Goal: Task Accomplishment & Management: Use online tool/utility

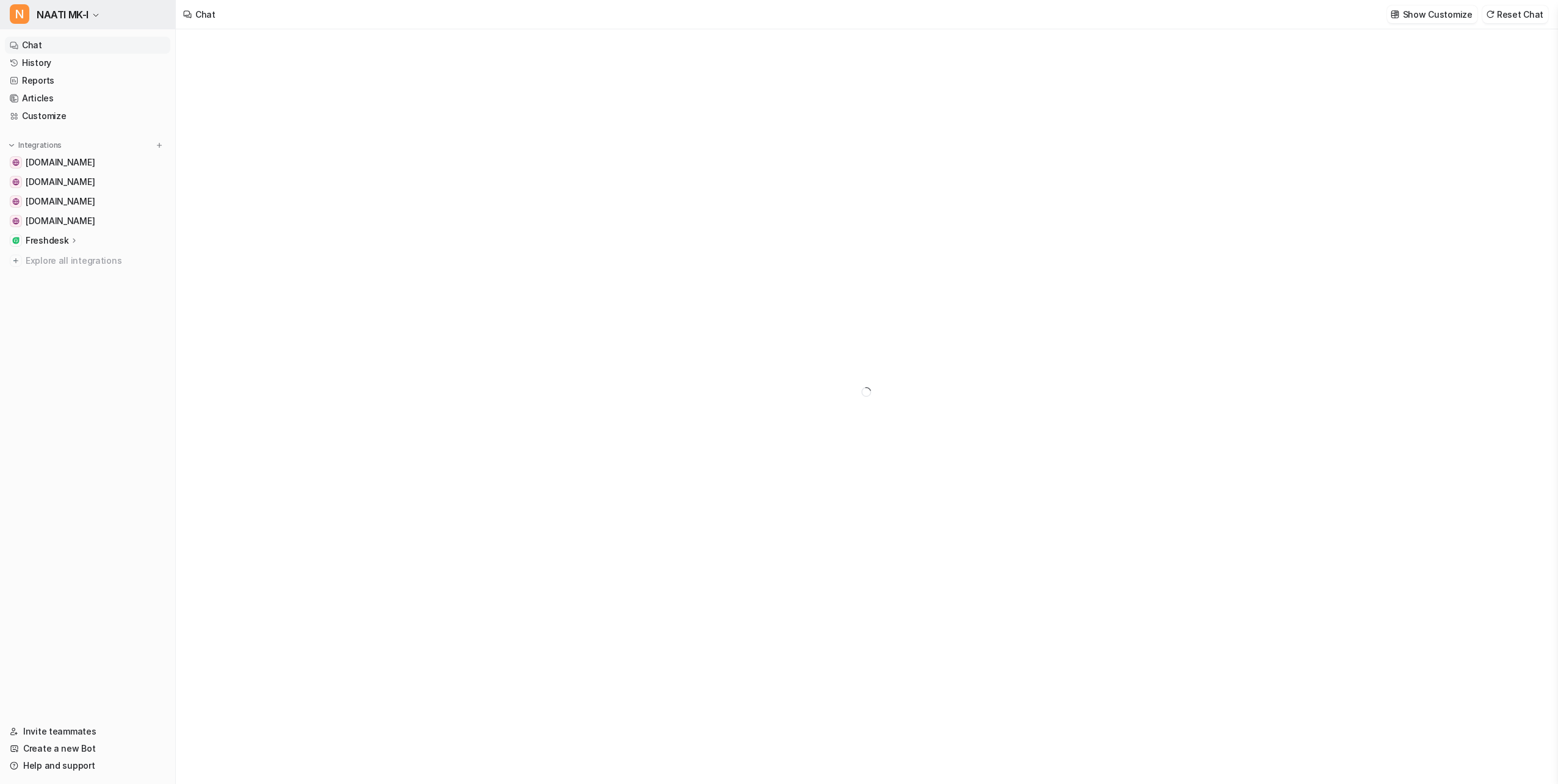
type textarea "**********"
click at [89, 9] on button "N NAATI MK-I" at bounding box center [87, 14] width 176 height 29
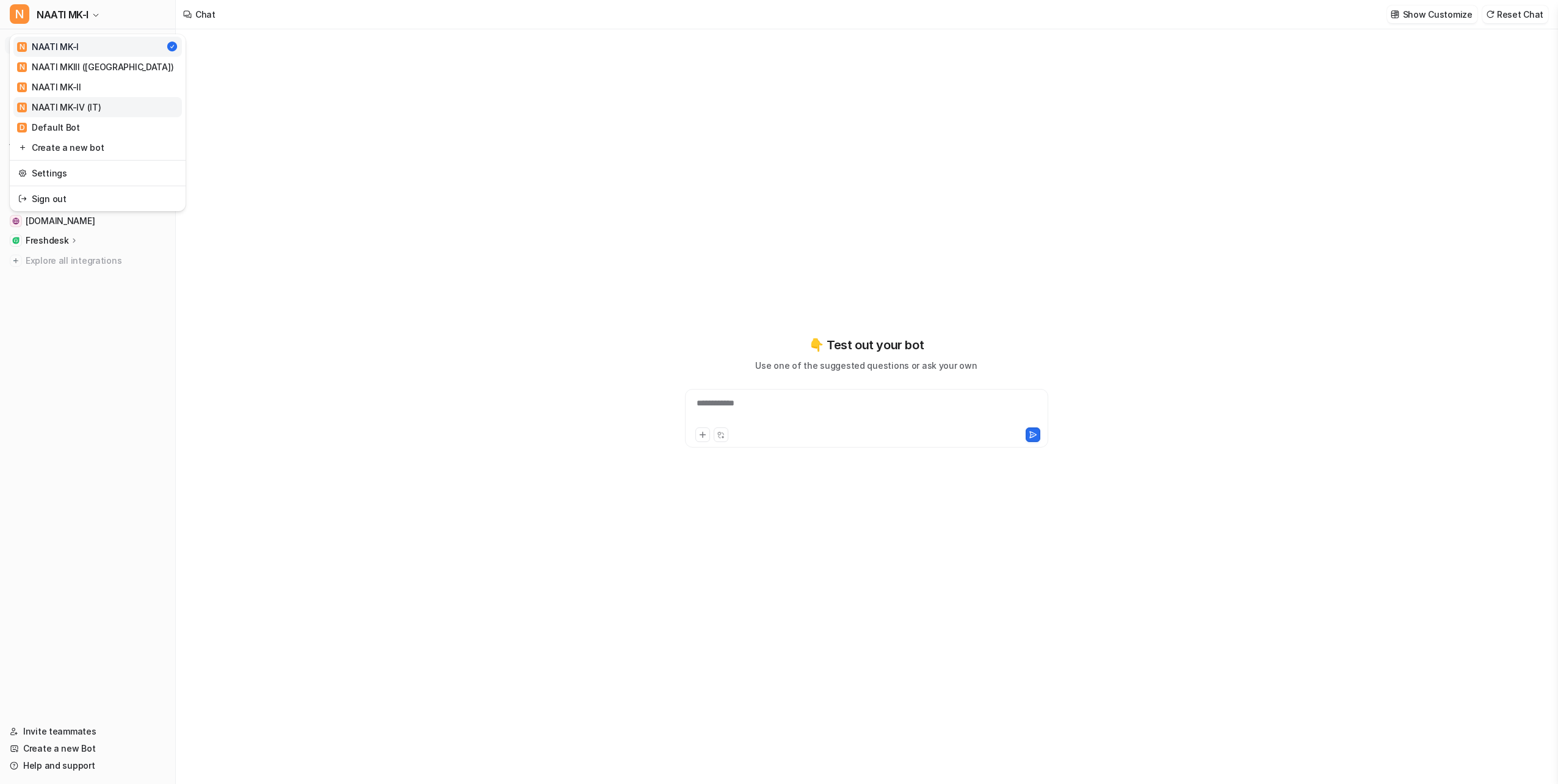
click at [116, 105] on link "N NAATI MK-IV (IT)" at bounding box center [97, 107] width 169 height 20
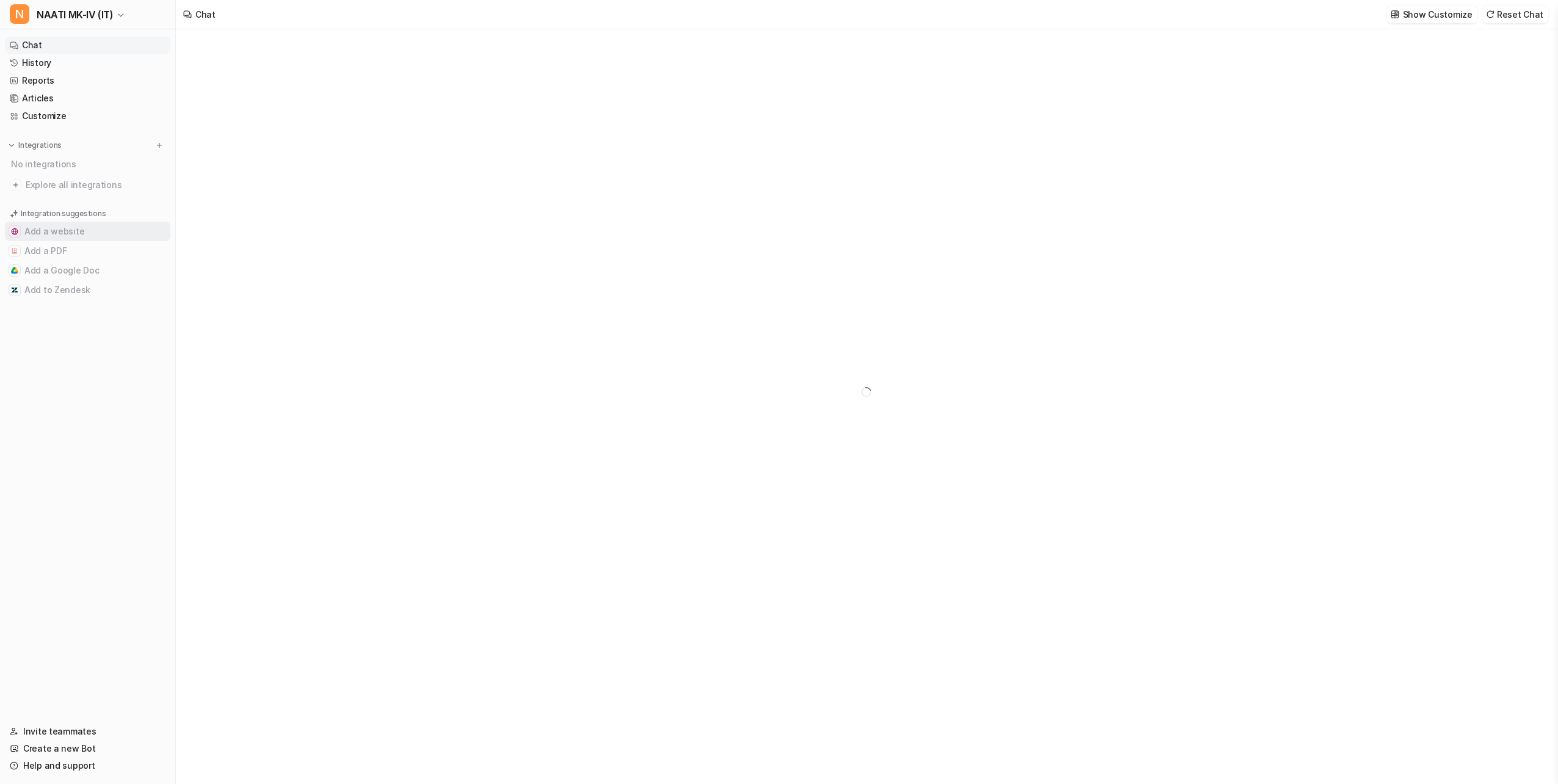
type textarea "**********"
click at [814, 362] on div "**********" at bounding box center [867, 386] width 363 height 58
click at [814, 367] on div "**********" at bounding box center [866, 379] width 357 height 28
click at [1356, 440] on div "👋 Welcome to eesel To get started, add an integration to train the bot. Add a w…" at bounding box center [866, 406] width 1382 height 754
click at [838, 373] on div "**********" at bounding box center [866, 379] width 357 height 28
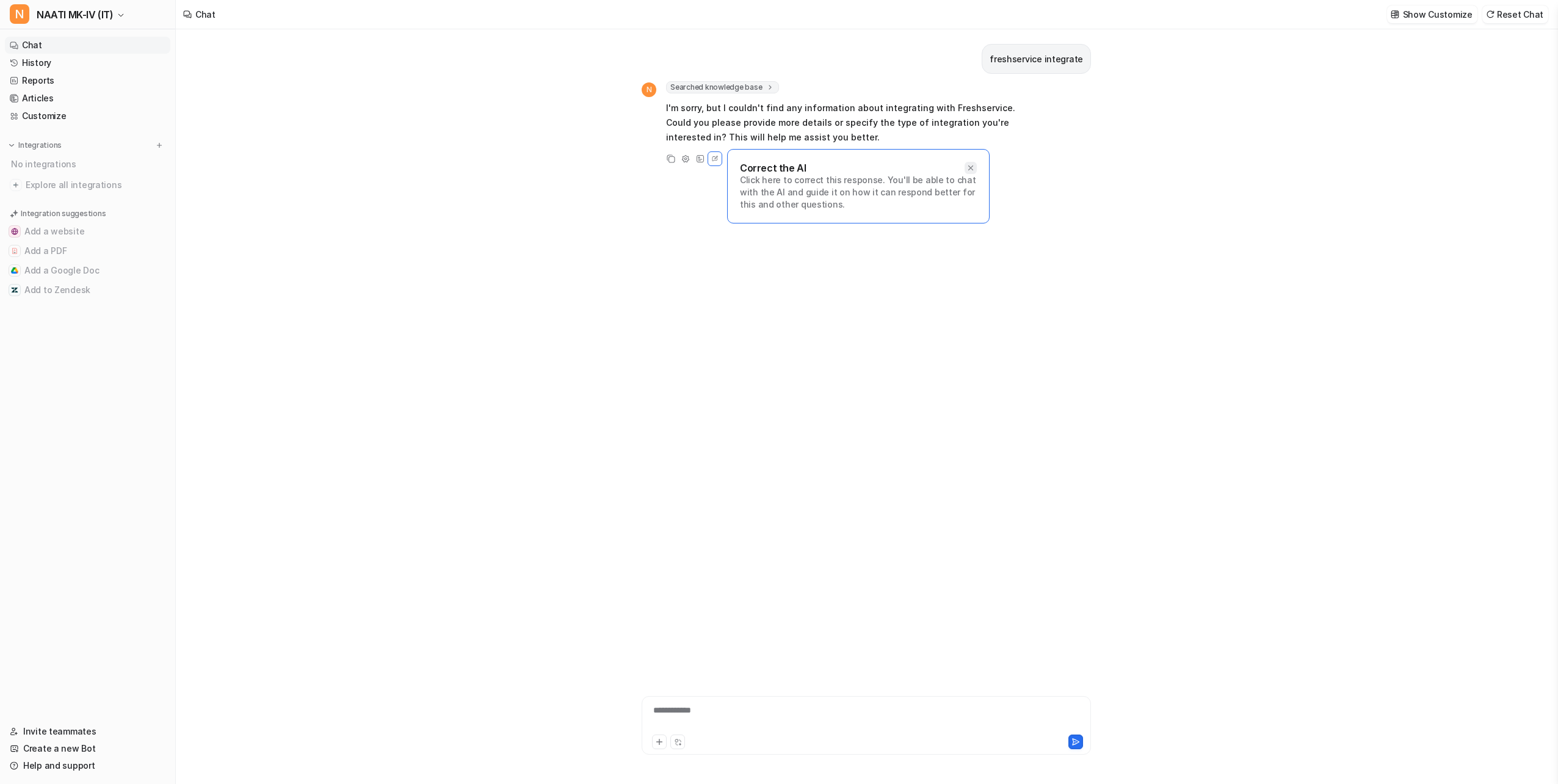
click at [971, 165] on icon at bounding box center [971, 168] width 9 height 9
click at [159, 144] on img at bounding box center [160, 146] width 9 height 9
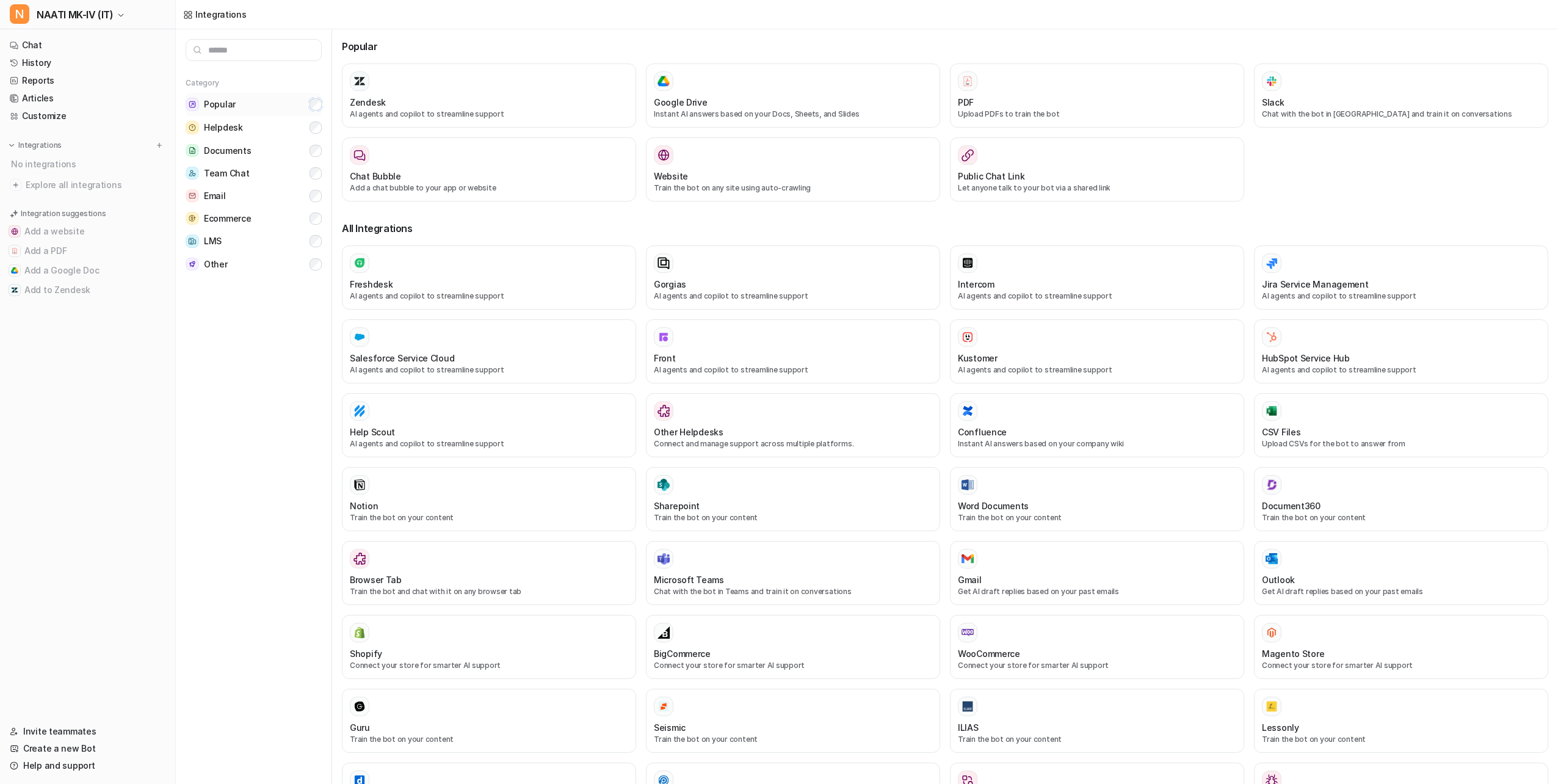
click at [318, 98] on button "Popular" at bounding box center [253, 104] width 136 height 23
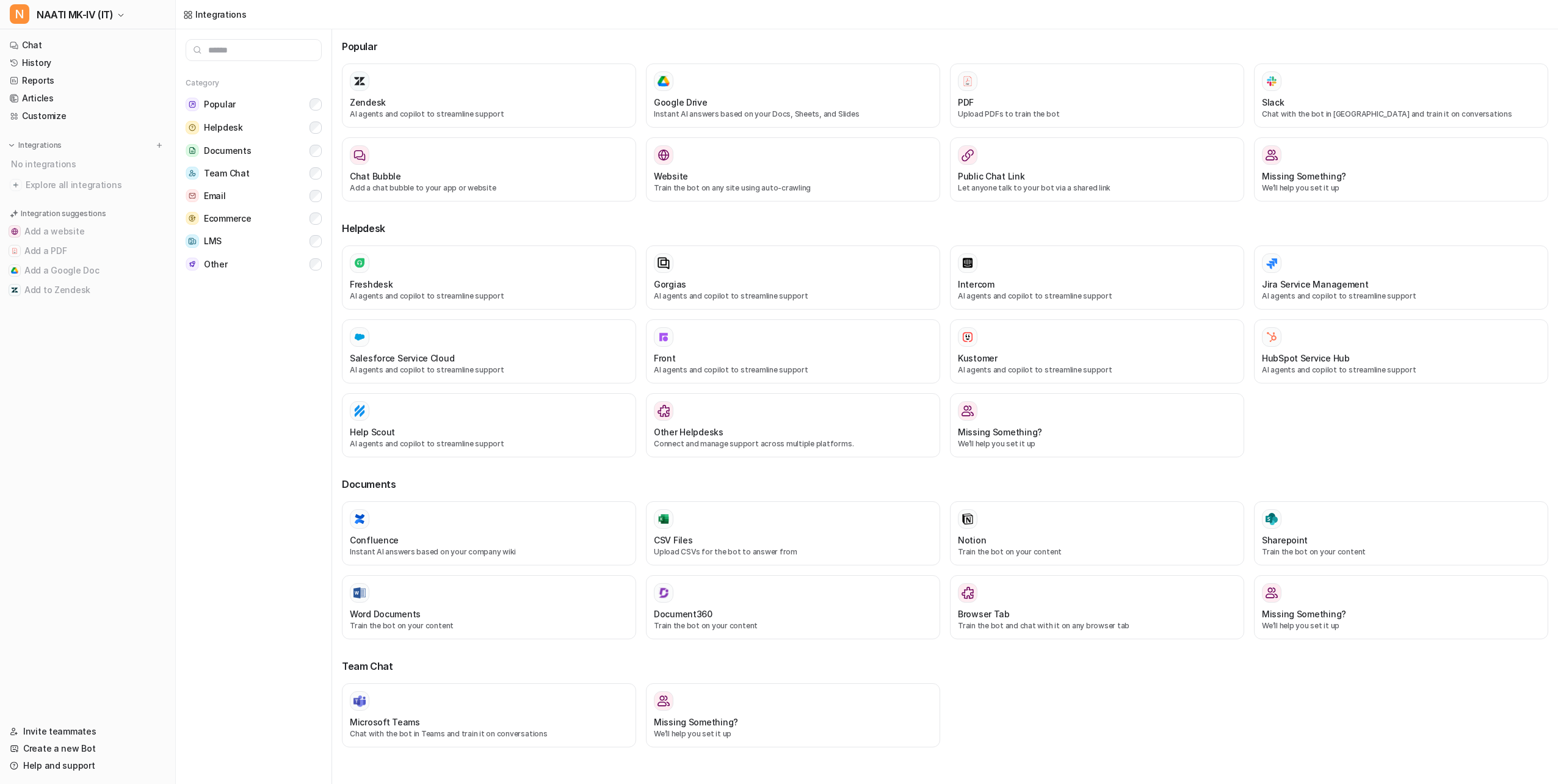
click at [322, 202] on div "Category Popular Helpdesk Documents Team Chat Email Ecommerce LMS Other" at bounding box center [253, 168] width 155 height 214
click at [323, 198] on div "Category Popular Helpdesk Documents Team Chat Email Ecommerce LMS Other" at bounding box center [253, 168] width 155 height 214
click at [316, 229] on button "Ecommerce" at bounding box center [253, 219] width 136 height 23
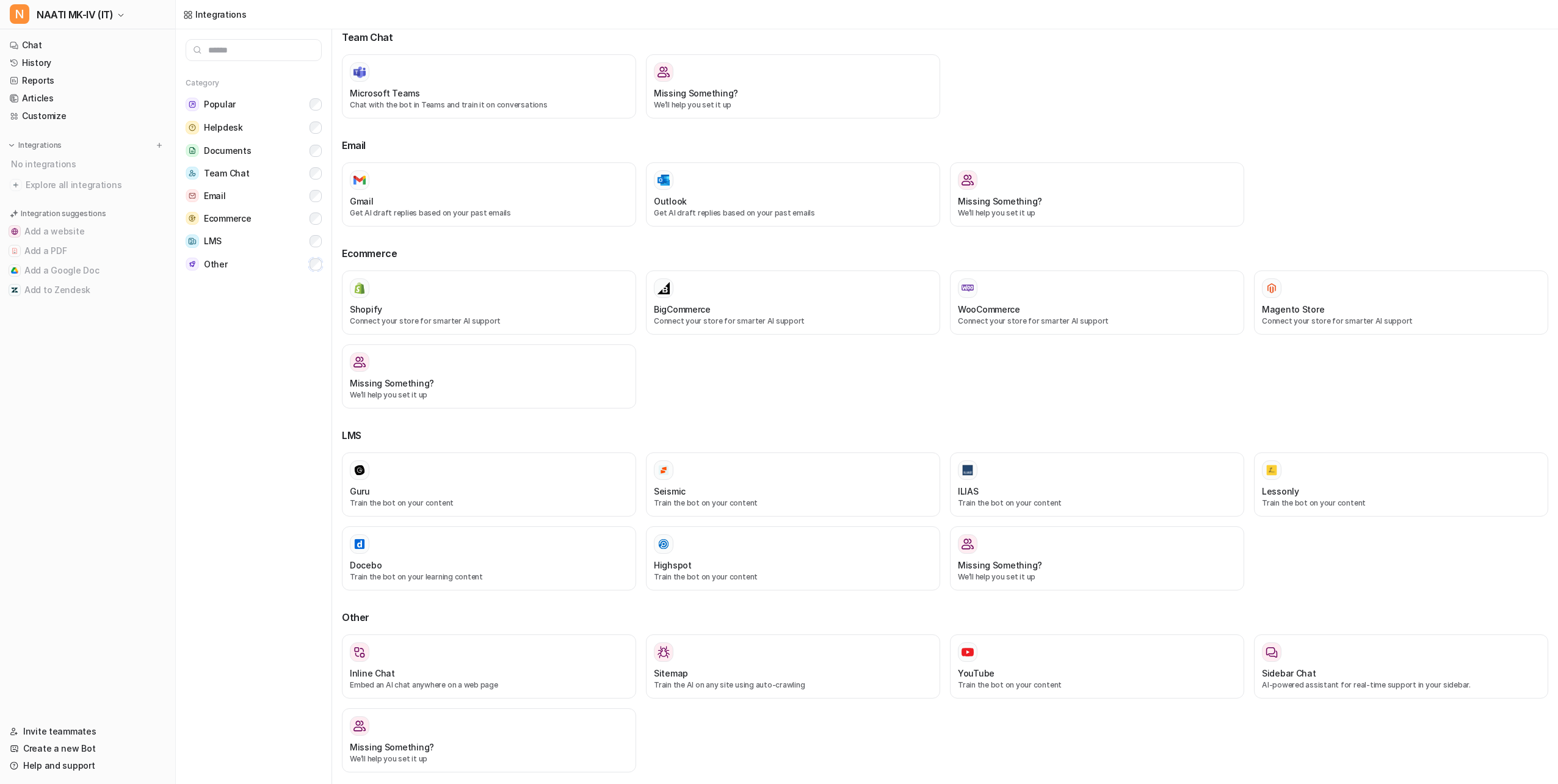
scroll to position [637, 0]
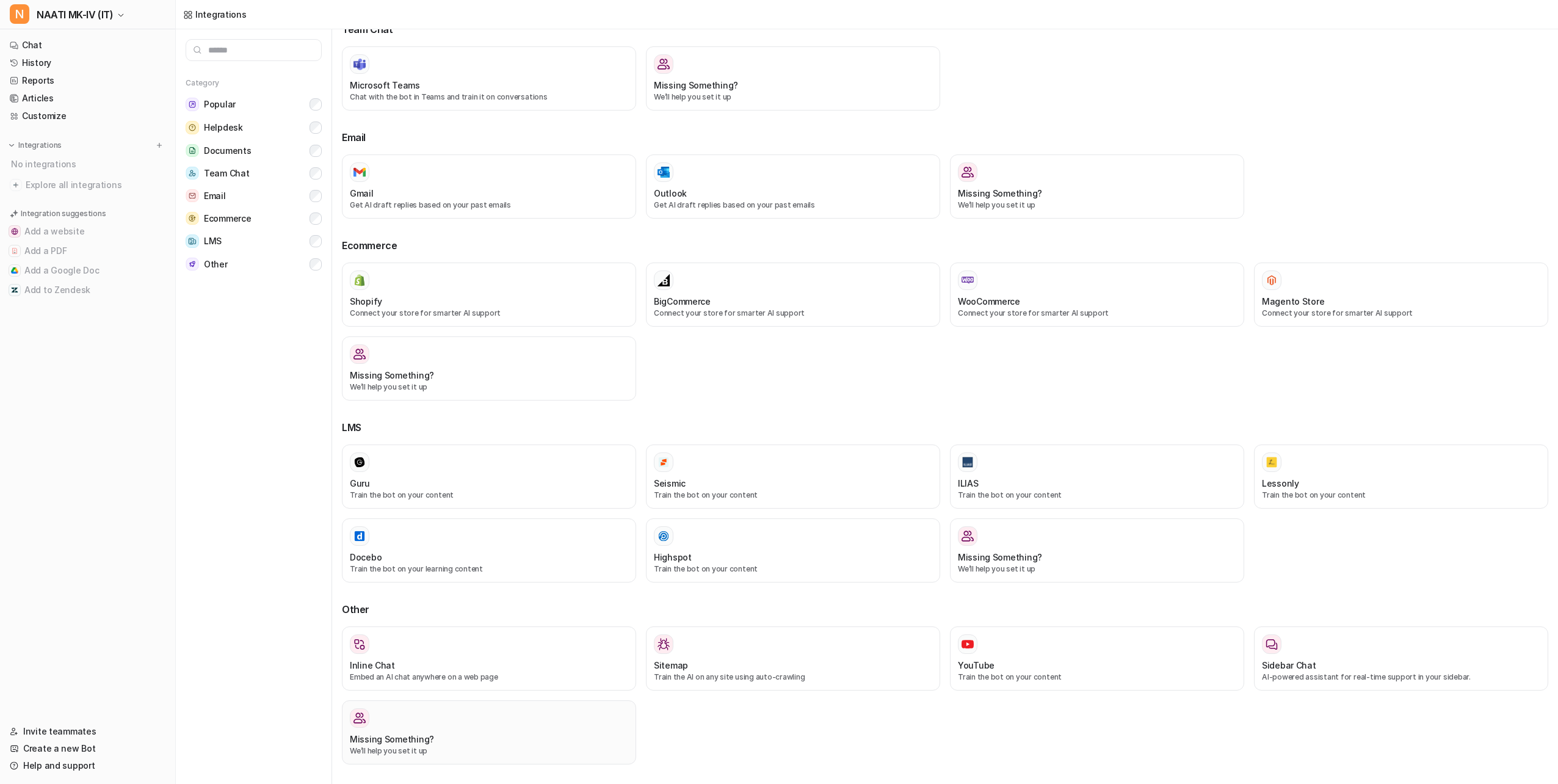
click at [416, 734] on h3 "Missing Something?" at bounding box center [393, 739] width 85 height 13
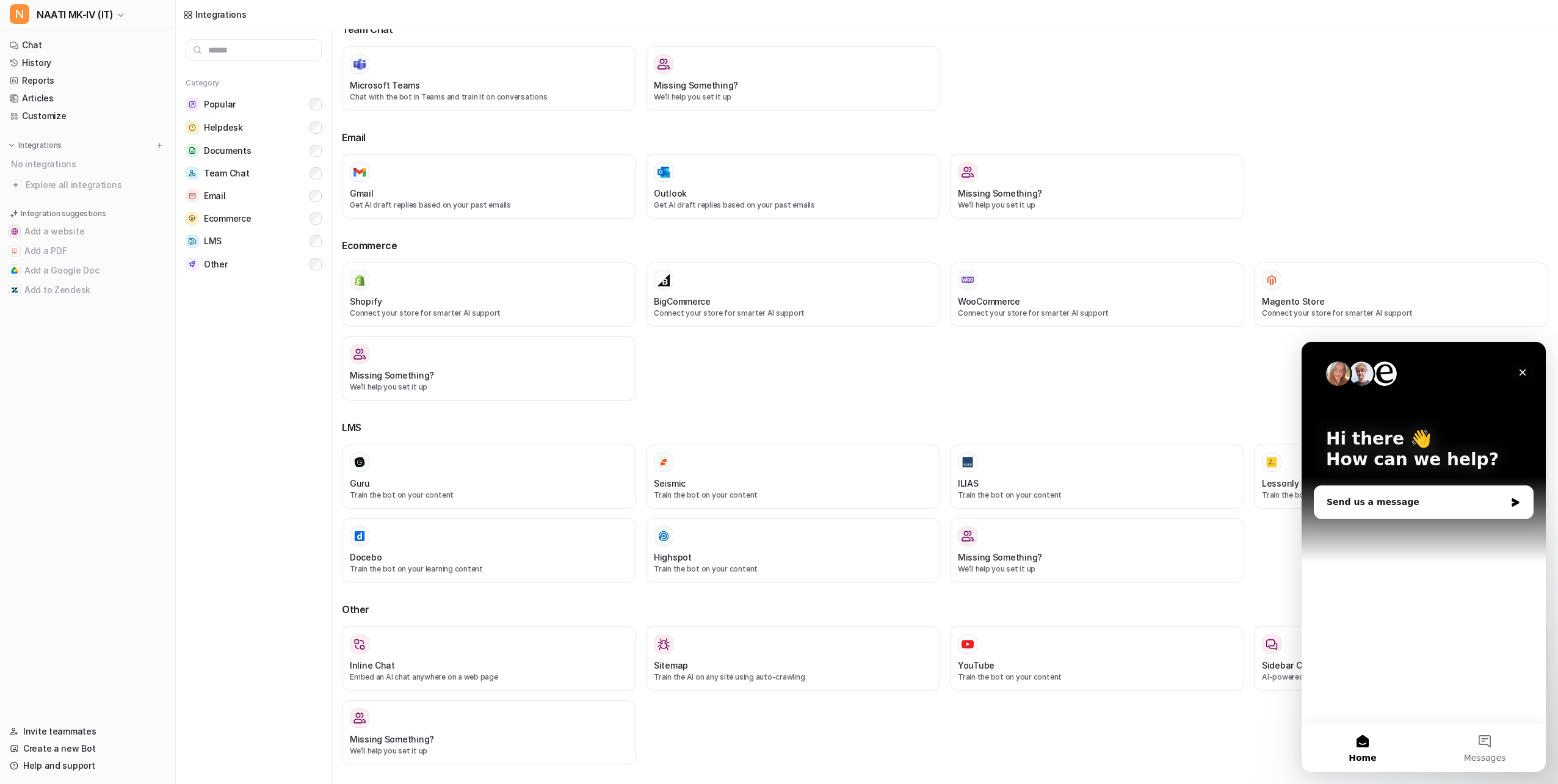
click at [1527, 372] on icon "Close" at bounding box center [1523, 372] width 10 height 10
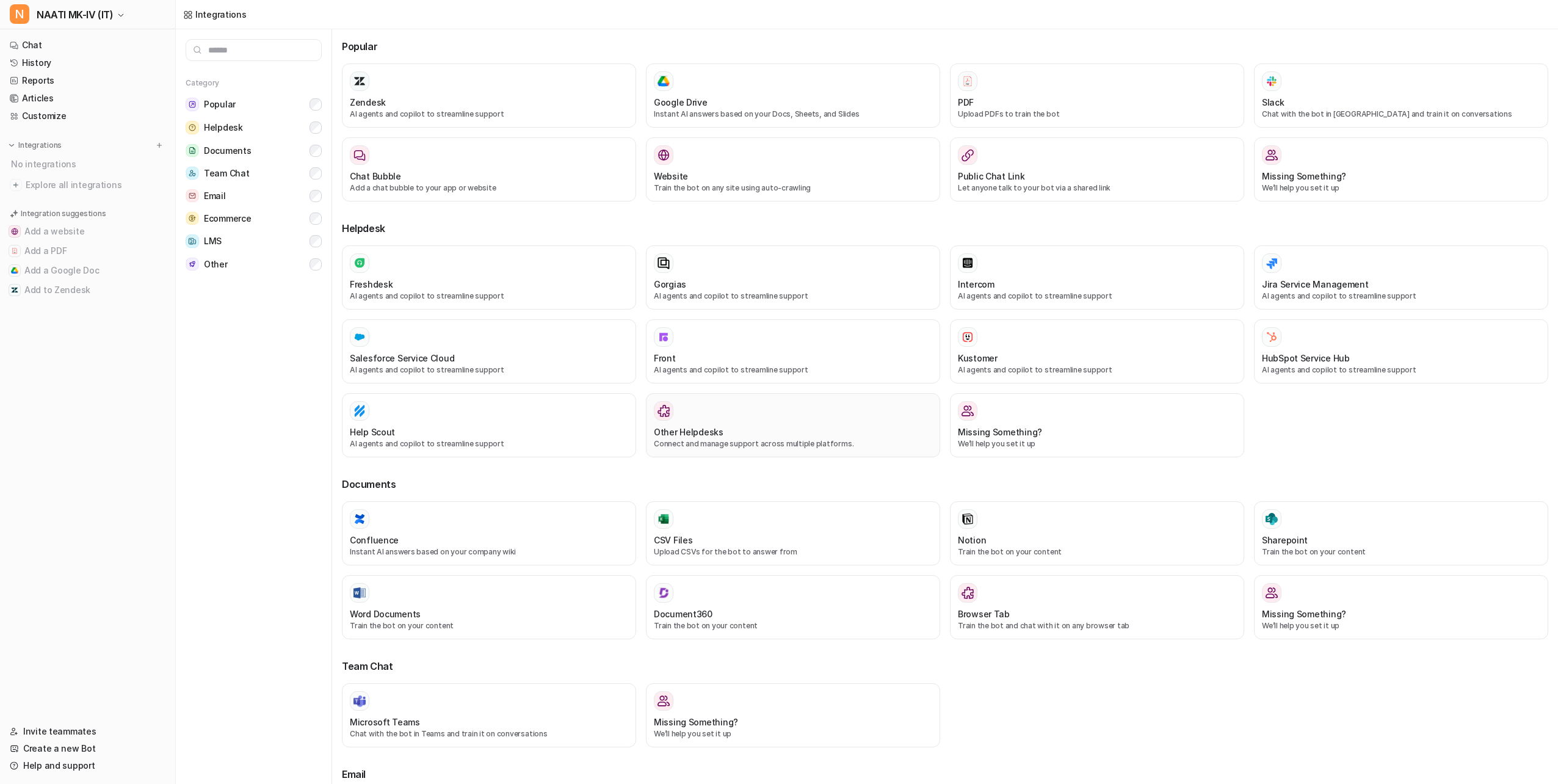
click at [699, 425] on div "Other Helpdesks Connect and manage support across multiple platforms." at bounding box center [793, 425] width 279 height 49
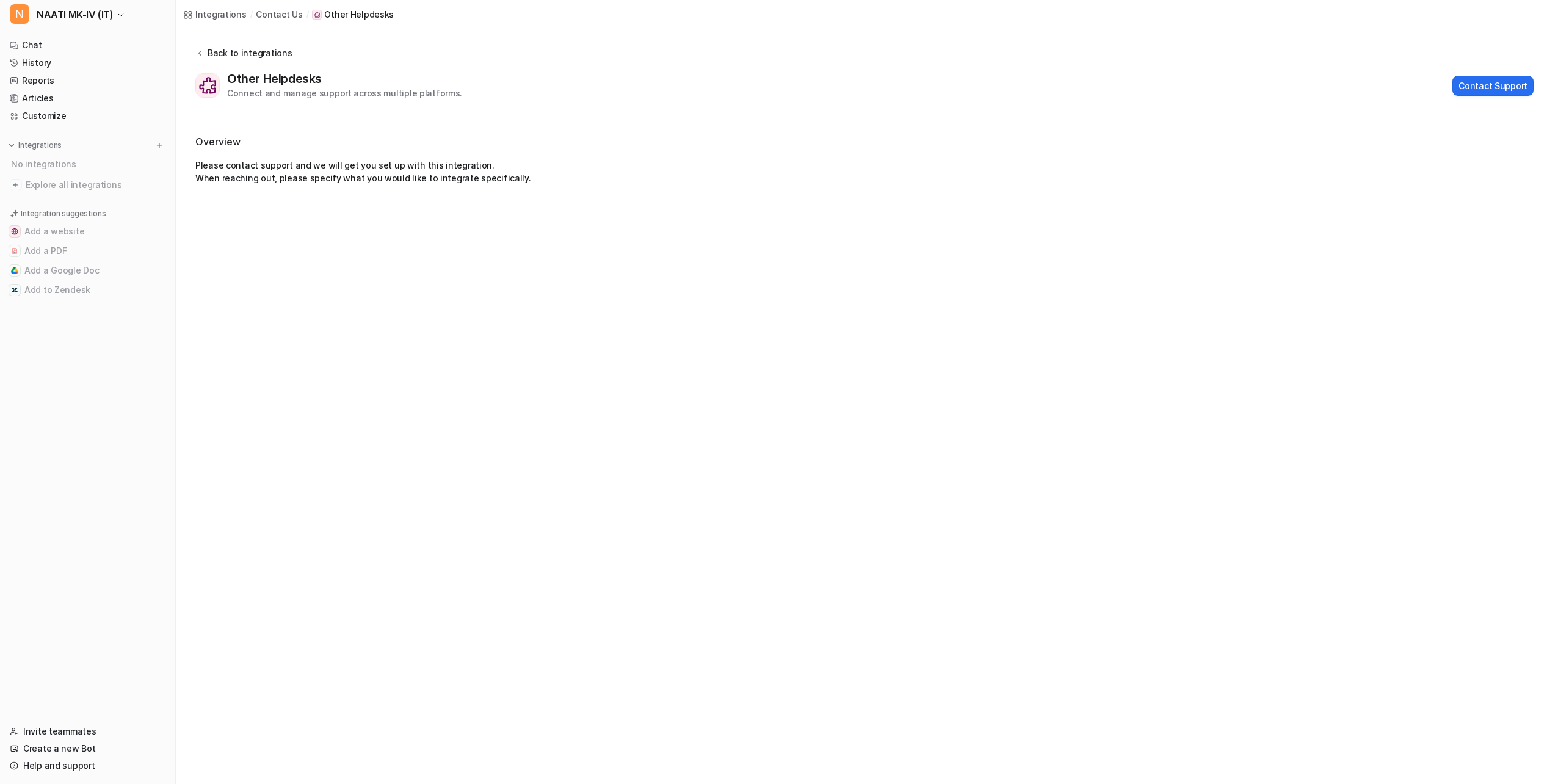
click at [234, 49] on div "Back to integrations" at bounding box center [248, 53] width 88 height 13
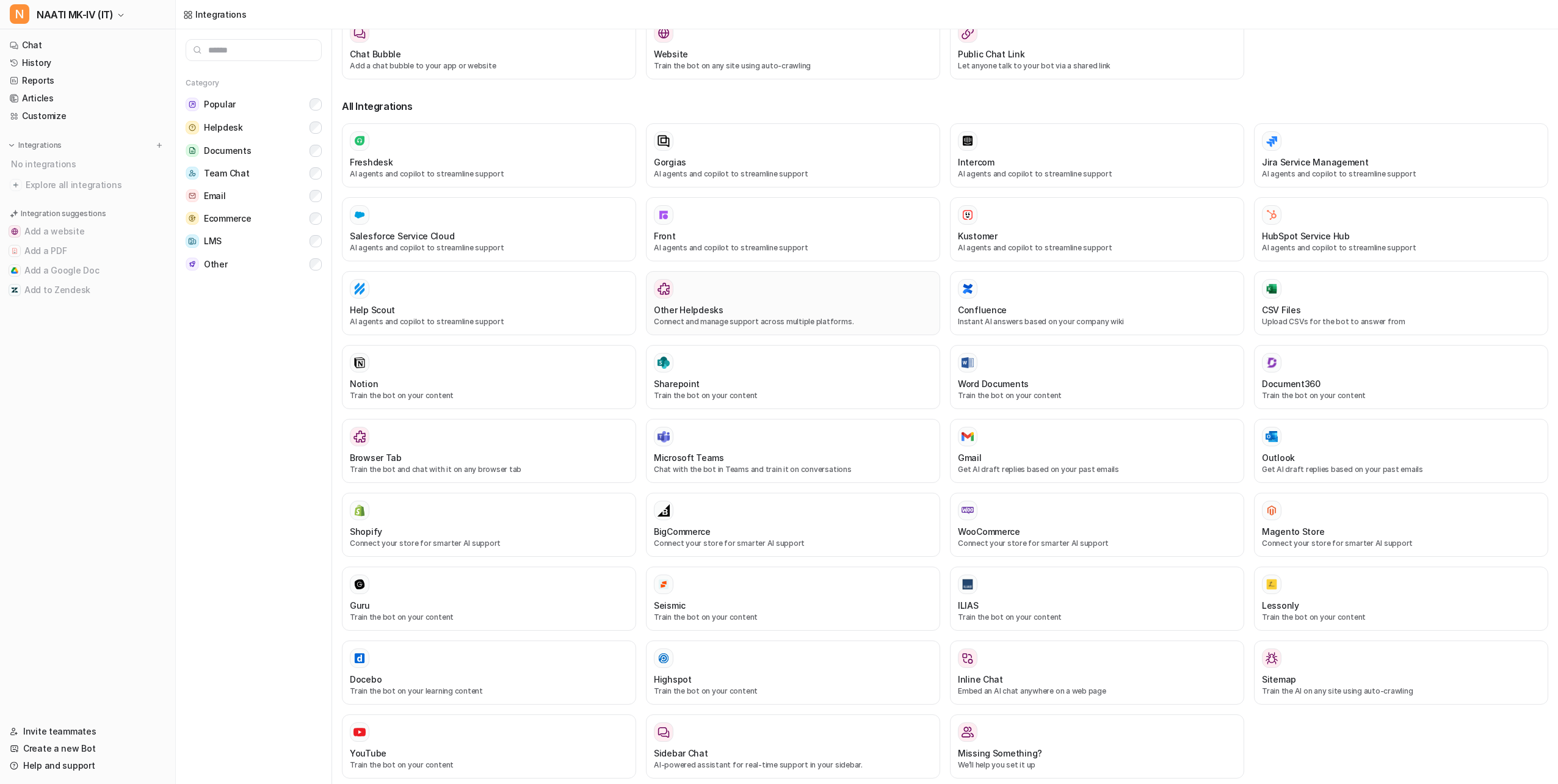
scroll to position [136, 0]
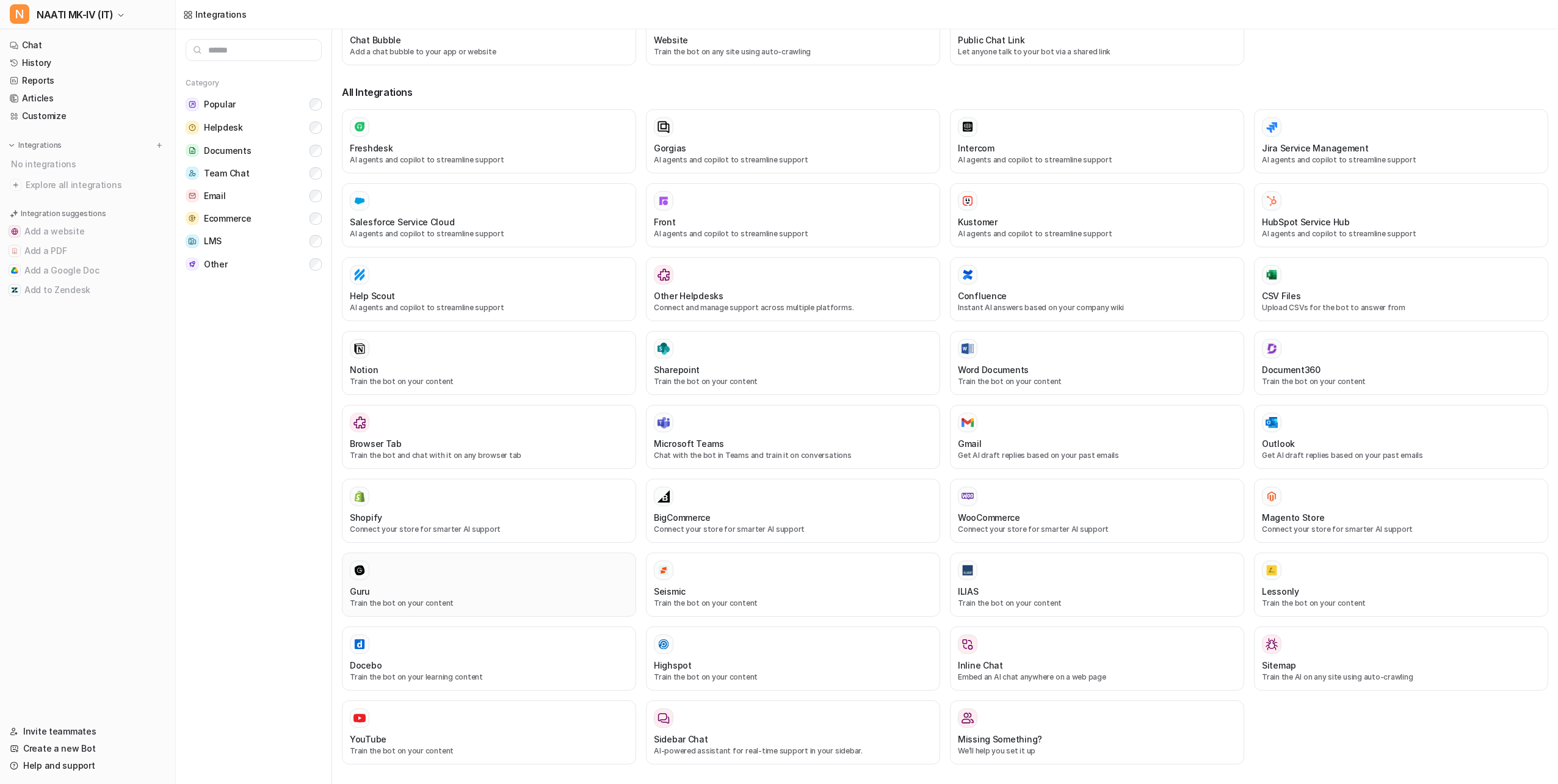
click at [422, 594] on div "Guru" at bounding box center [490, 591] width 279 height 13
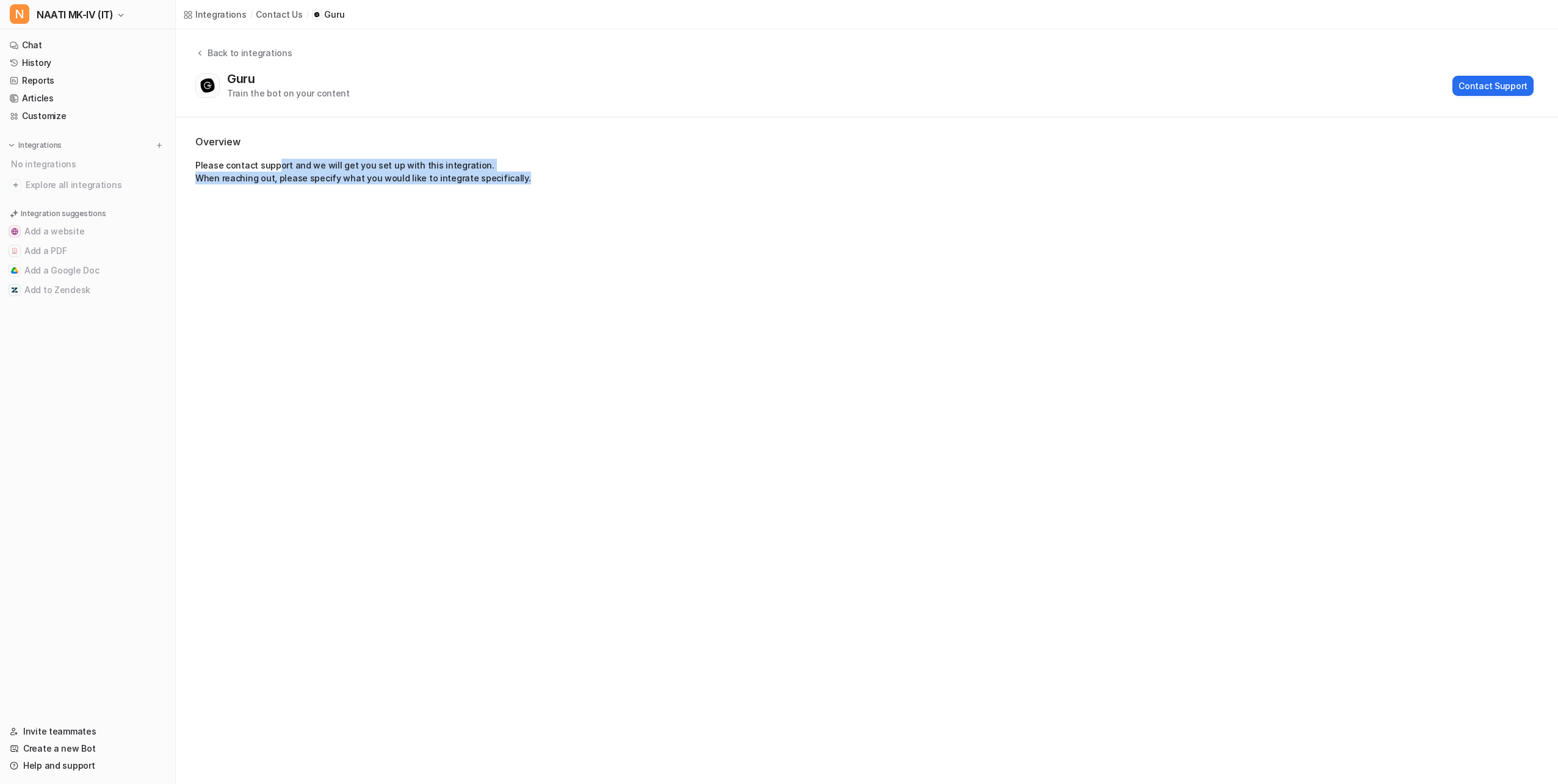
drag, startPoint x: 274, startPoint y: 167, endPoint x: 530, endPoint y: 181, distance: 256.4
click at [530, 181] on p "Please contact support and we will get you set up with this integration. When r…" at bounding box center [866, 171] width 1344 height 26
click at [258, 50] on div "Back to integrations" at bounding box center [248, 53] width 88 height 13
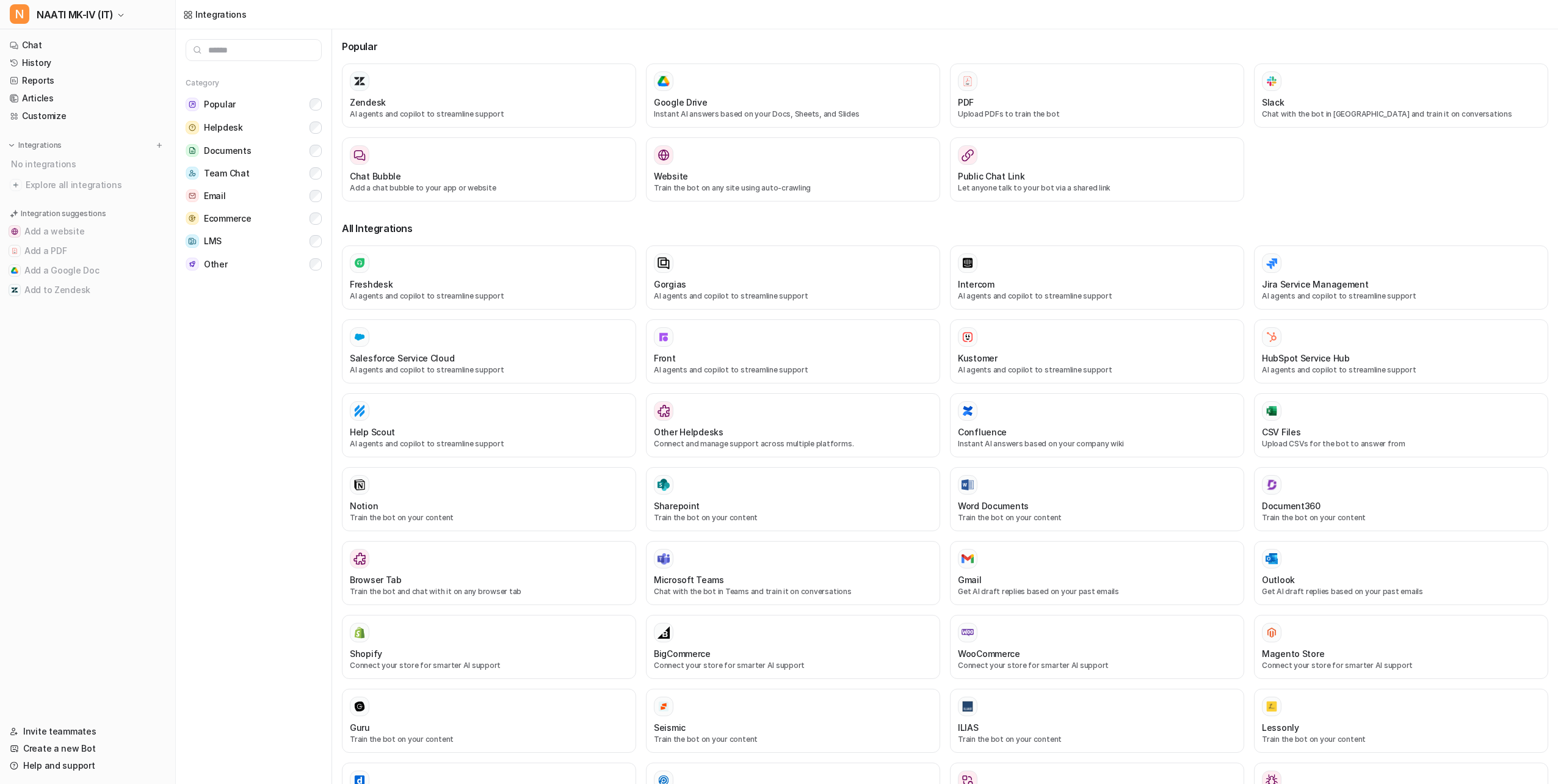
click at [1277, 183] on div "Zendesk AI agents and copilot to streamline support Google Drive Instant AI ans…" at bounding box center [946, 137] width 1207 height 147
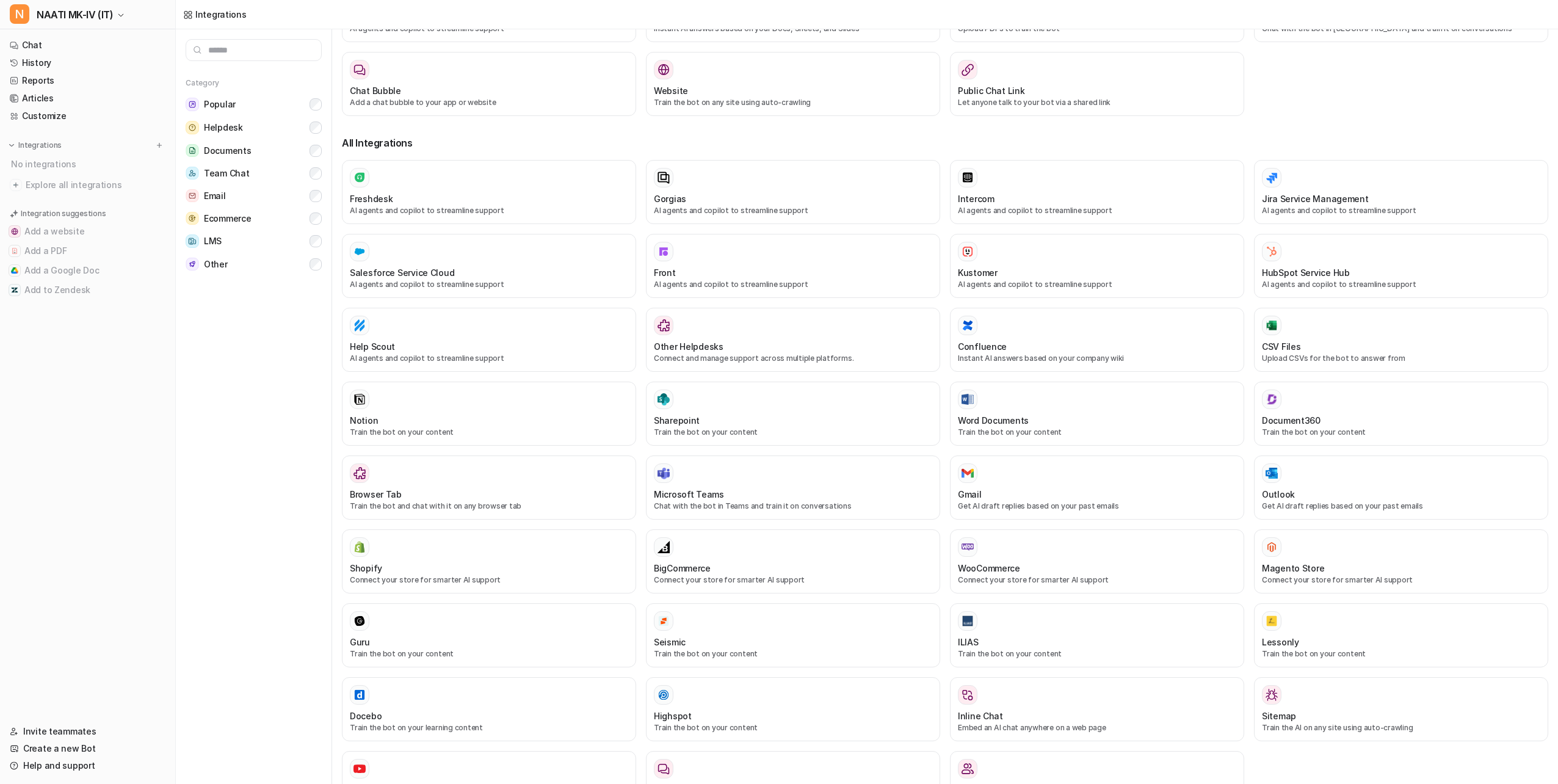
scroll to position [136, 0]
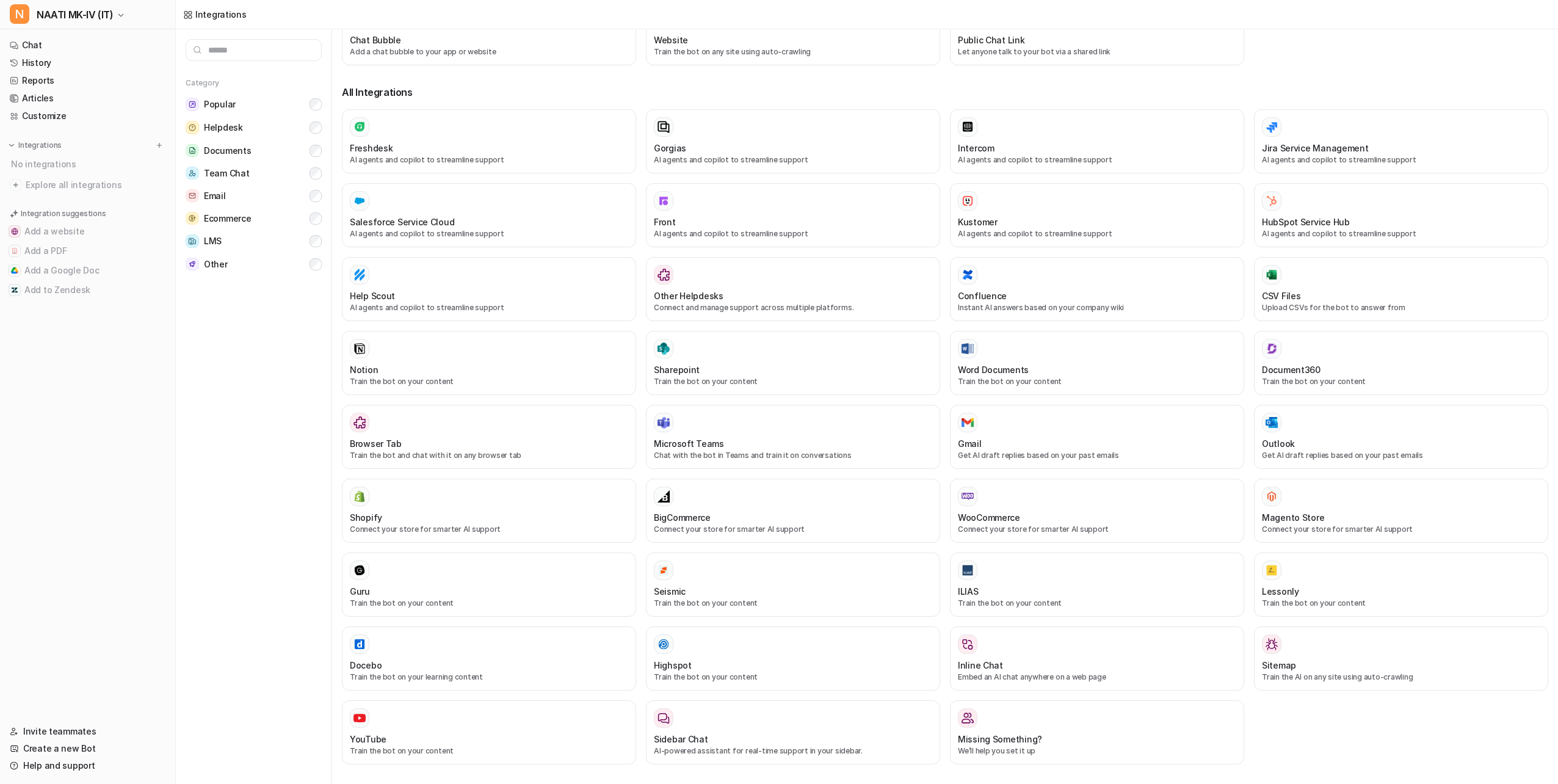
click at [1279, 750] on div "Freshdesk AI agents and copilot to streamline support Gorgias AI agents and cop…" at bounding box center [946, 442] width 1207 height 665
click at [1330, 736] on div "Freshdesk AI agents and copilot to streamline support Gorgias AI agents and cop…" at bounding box center [946, 442] width 1207 height 665
